Goal: Check status: Check status

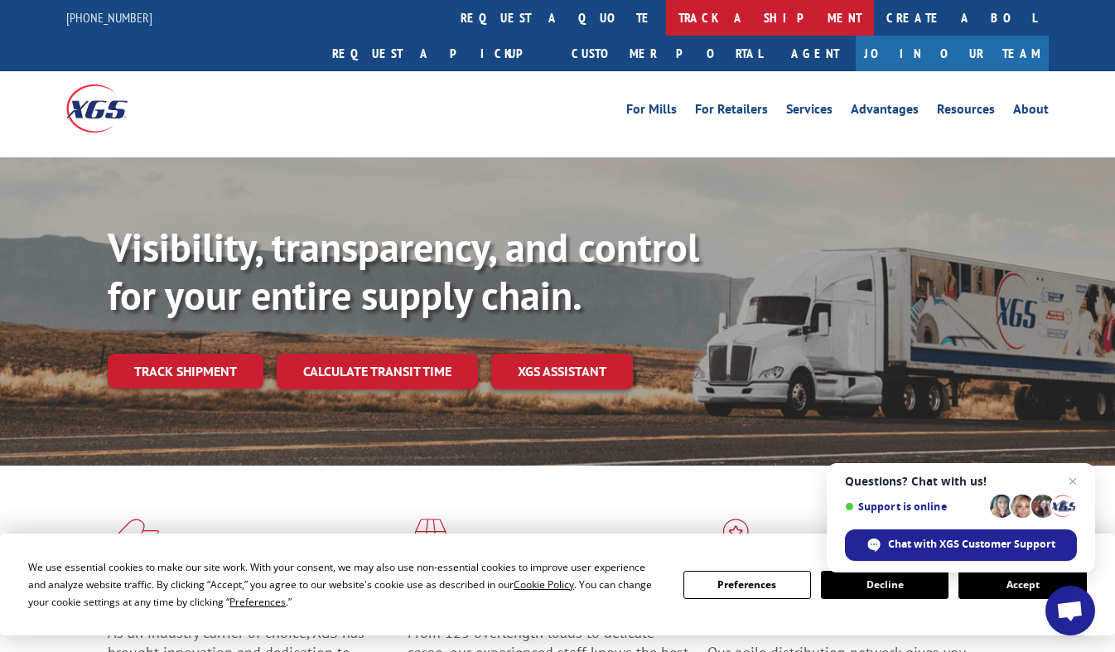
click at [666, 22] on link "track a shipment" at bounding box center [770, 18] width 208 height 36
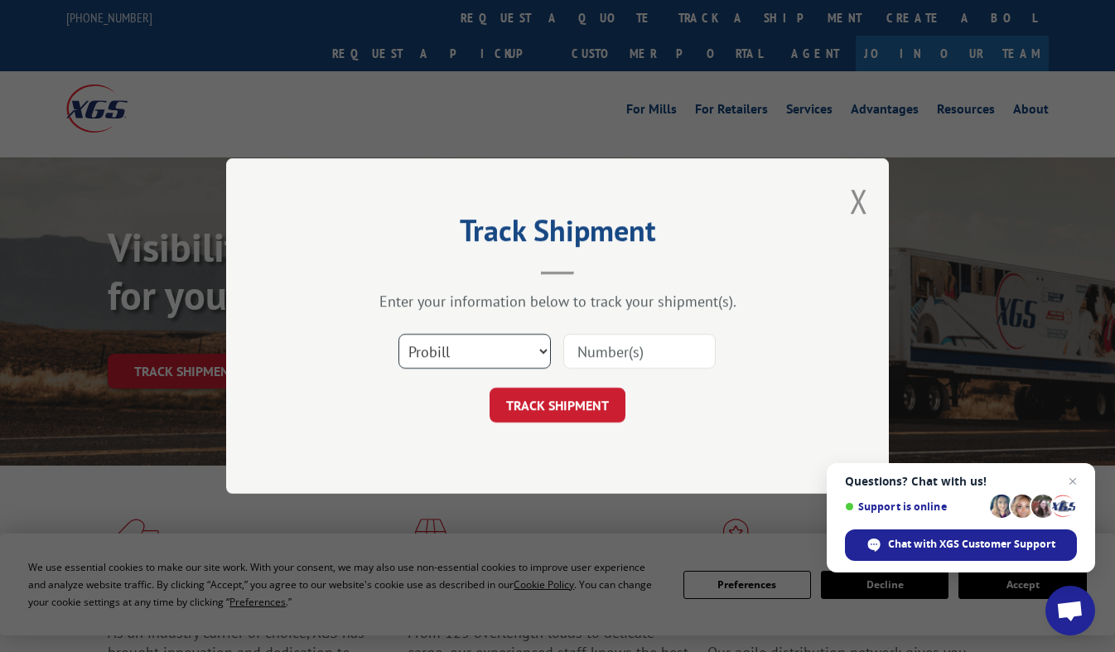
click at [480, 354] on select "Select category... Probill BOL PO" at bounding box center [474, 351] width 152 height 35
select select "bol"
click at [398, 334] on select "Select category... Probill BOL PO" at bounding box center [474, 351] width 152 height 35
click at [637, 345] on input at bounding box center [639, 351] width 152 height 35
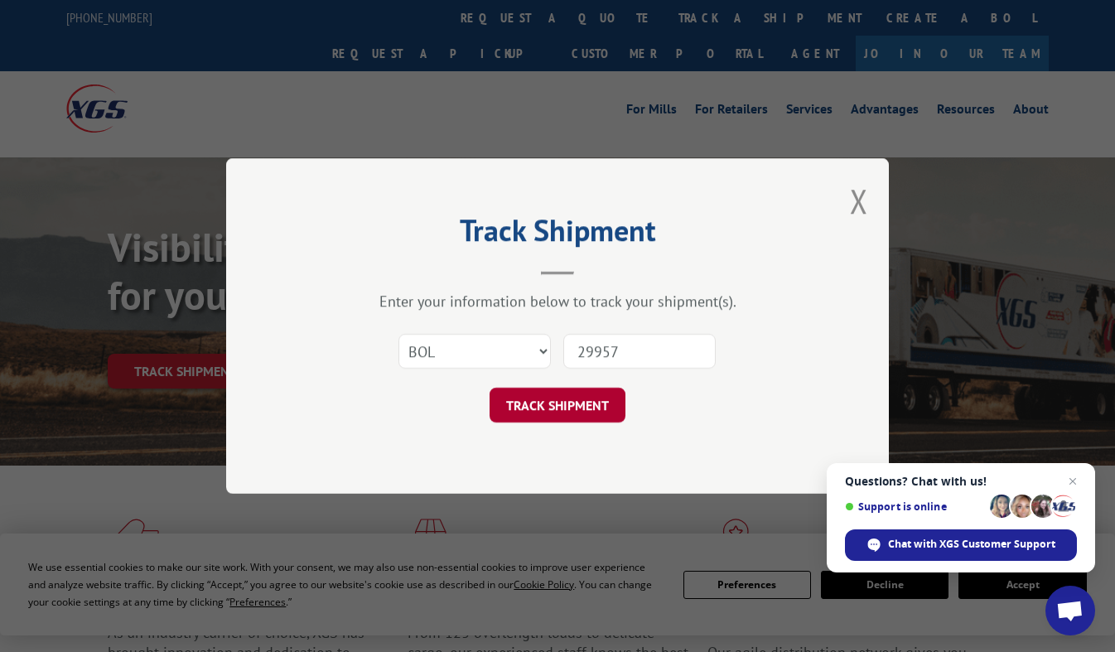
type input "29957"
click at [596, 397] on button "TRACK SHIPMENT" at bounding box center [558, 405] width 136 height 35
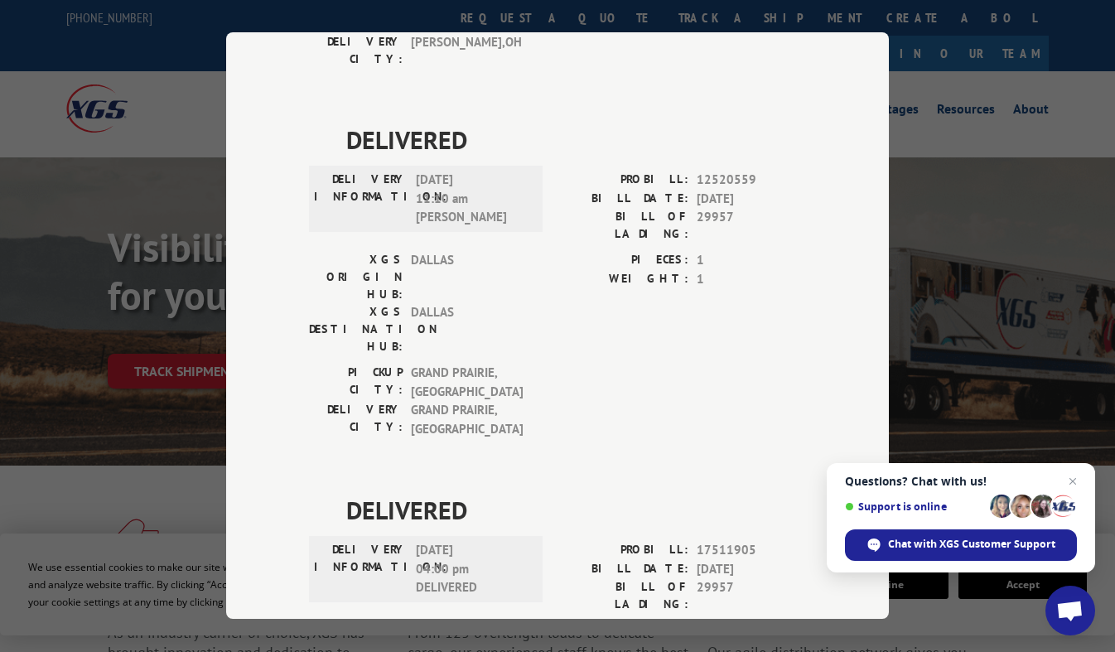
scroll to position [414, 0]
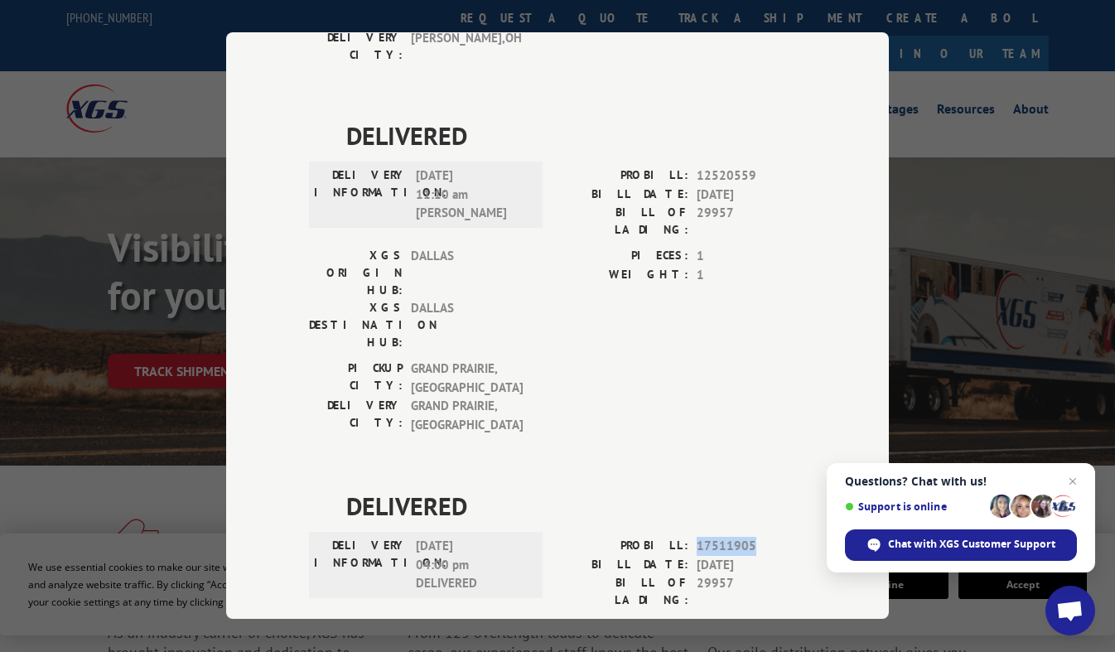
drag, startPoint x: 755, startPoint y: 340, endPoint x: 688, endPoint y: 347, distance: 66.6
click at [688, 537] on div "PROBILL: 17511905" at bounding box center [682, 546] width 249 height 19
copy span "17511905"
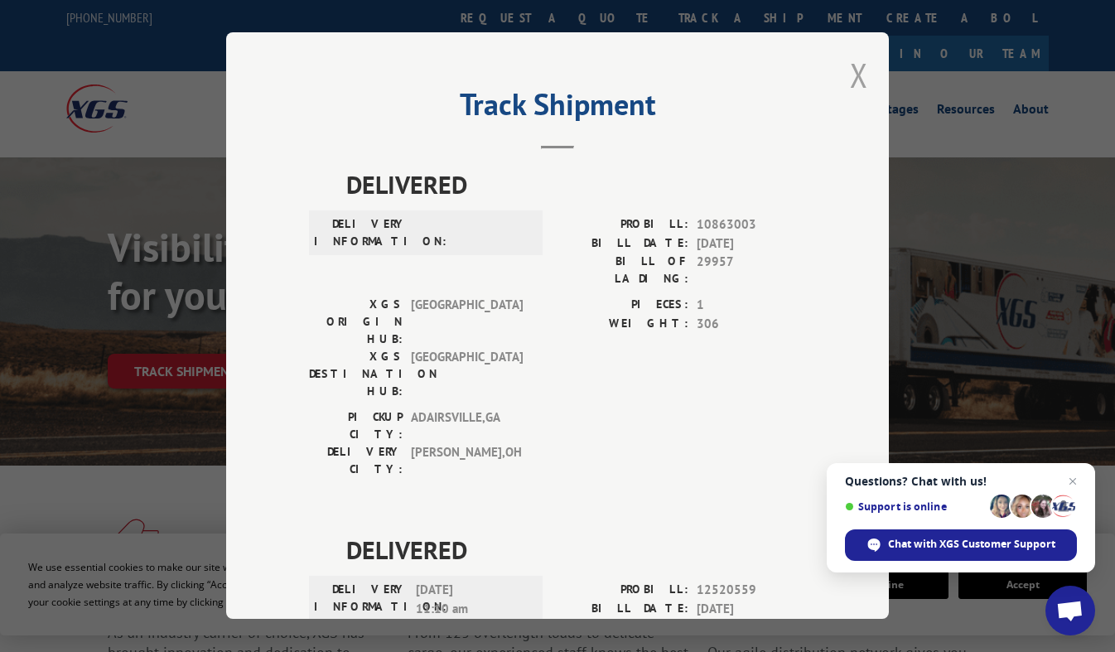
click at [852, 82] on button "Close modal" at bounding box center [859, 75] width 18 height 44
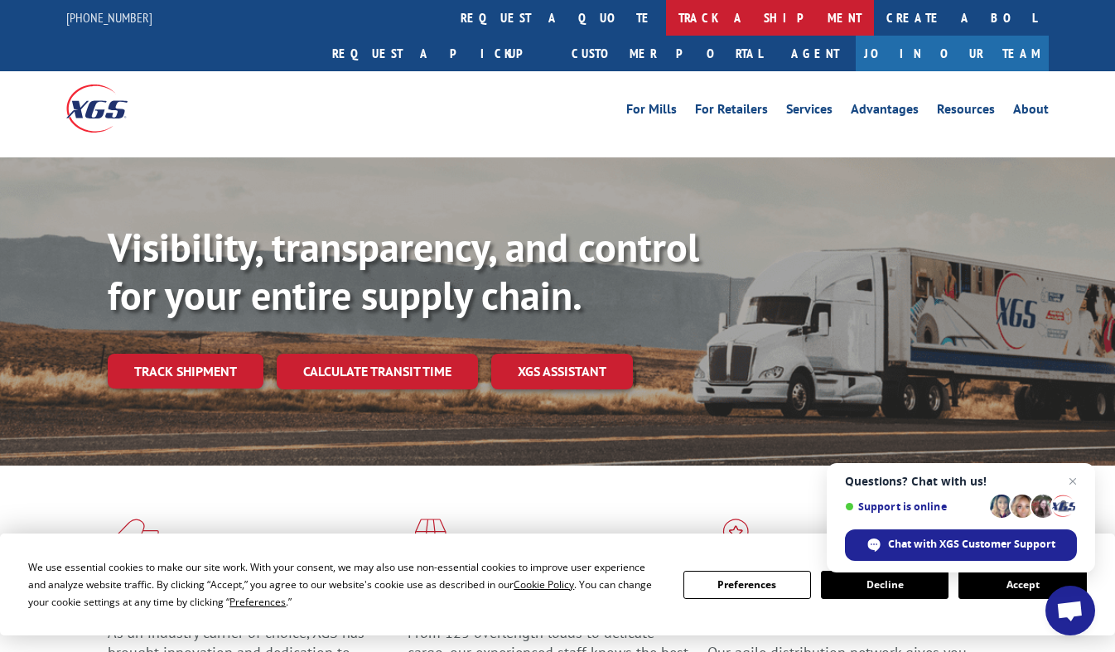
click at [666, 14] on link "track a shipment" at bounding box center [770, 18] width 208 height 36
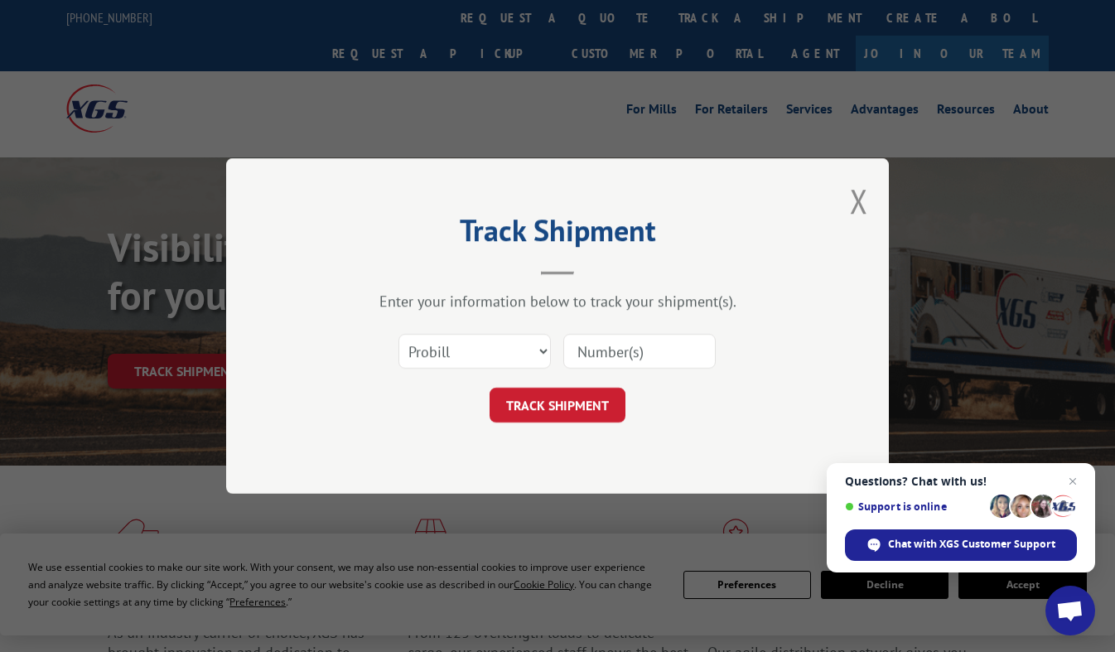
drag, startPoint x: 593, startPoint y: 369, endPoint x: 601, endPoint y: 358, distance: 14.3
click at [596, 367] on div "Select category... Probill BOL PO" at bounding box center [557, 351] width 497 height 55
click at [601, 358] on input at bounding box center [639, 351] width 152 height 35
paste input "17511905"
type input "17511905"
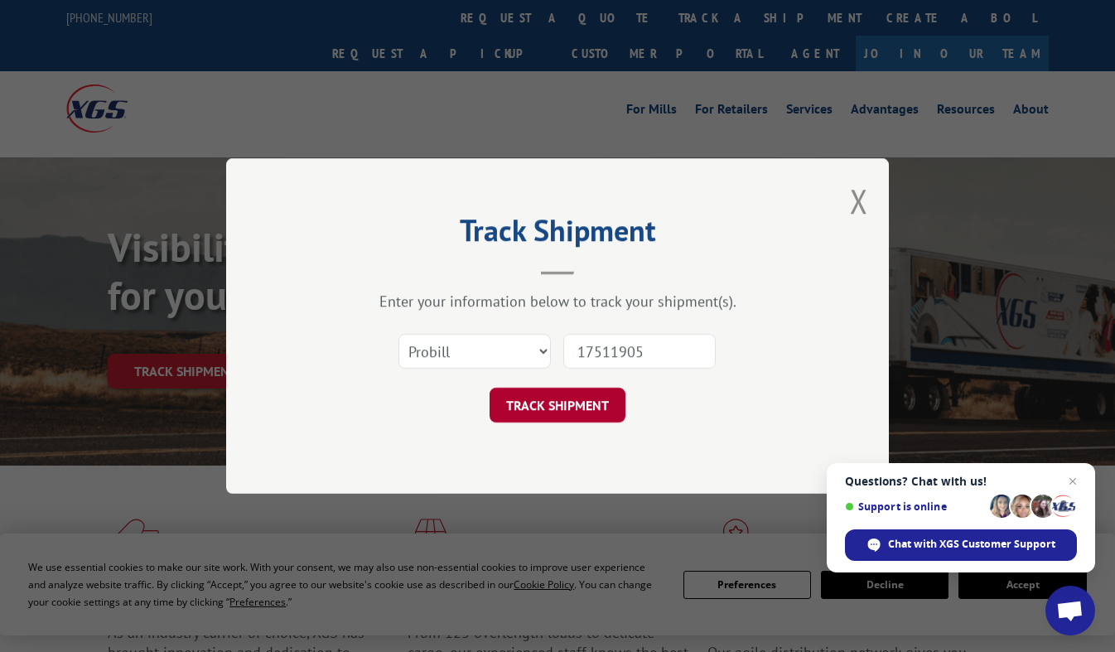
click at [605, 403] on button "TRACK SHIPMENT" at bounding box center [558, 405] width 136 height 35
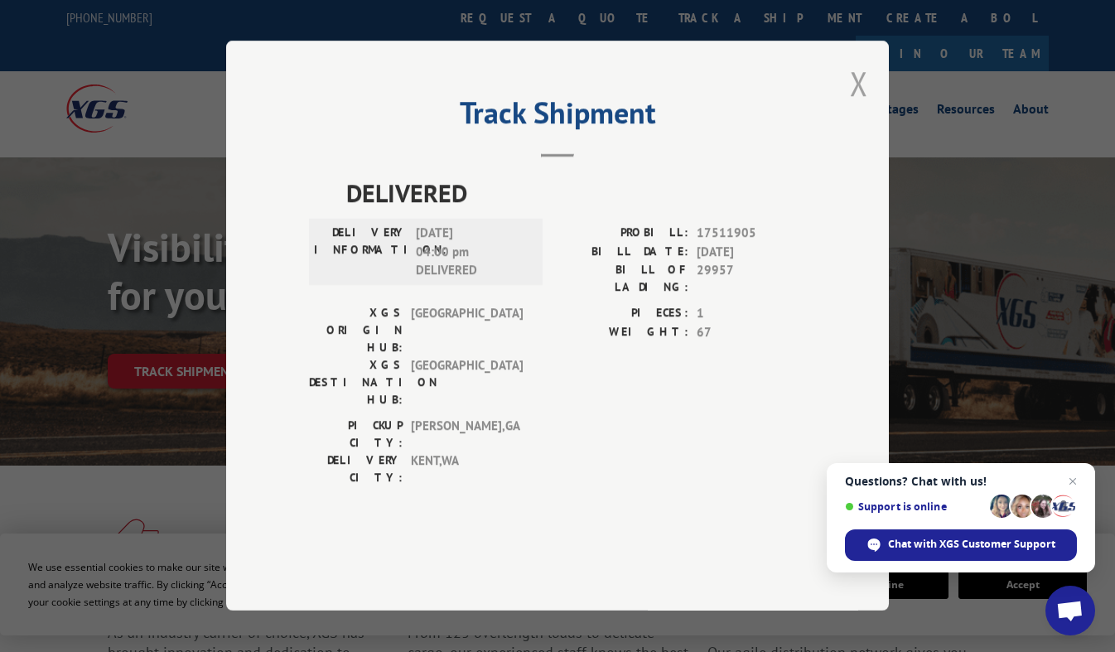
click at [859, 105] on button "Close modal" at bounding box center [859, 83] width 18 height 44
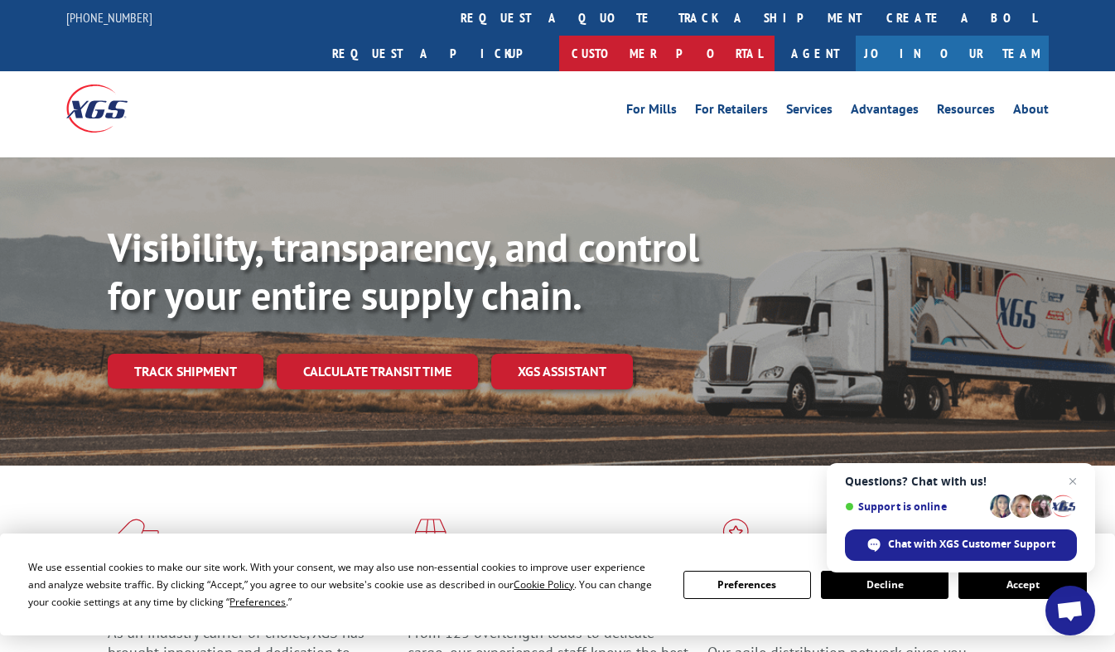
click at [775, 36] on link "Customer Portal" at bounding box center [666, 54] width 215 height 36
